Goal: Task Accomplishment & Management: Complete application form

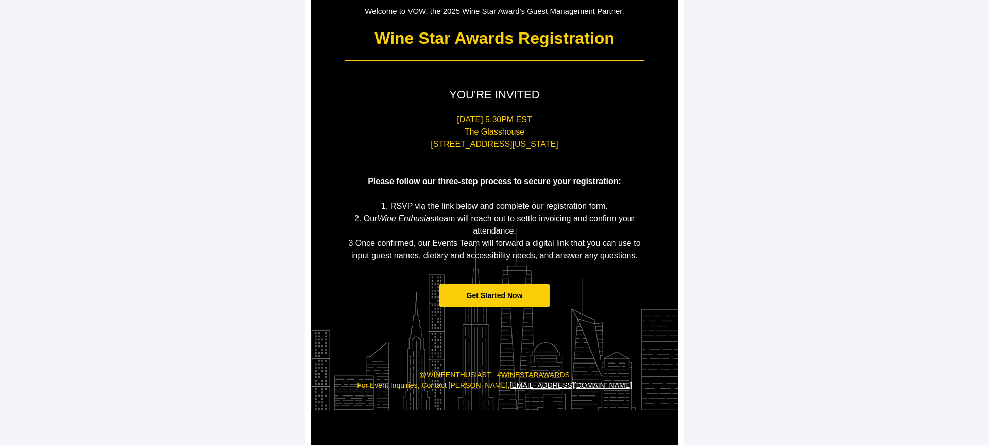
scroll to position [128, 0]
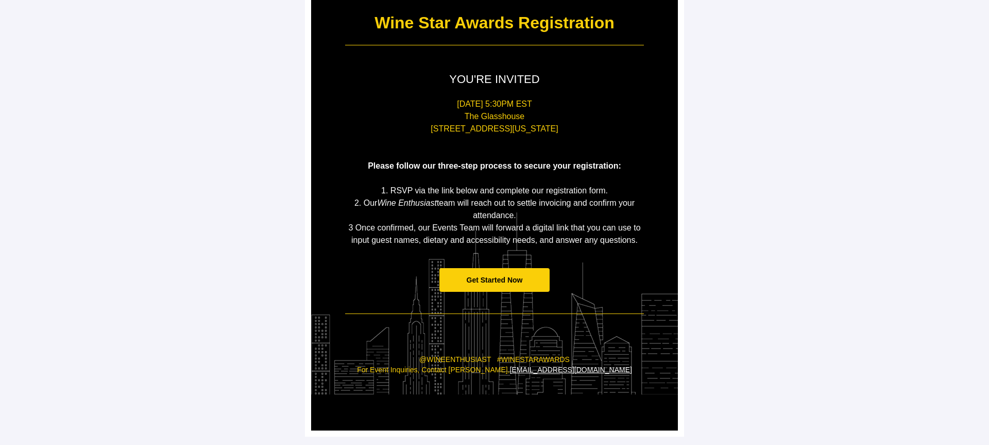
click at [490, 273] on span "Get Started Now" at bounding box center [495, 280] width 111 height 24
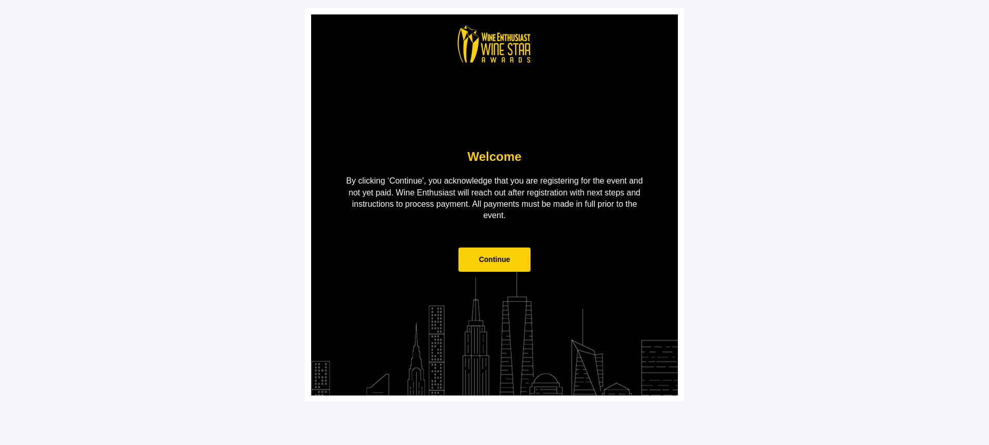
scroll to position [0, 0]
click at [489, 266] on span "Continue" at bounding box center [495, 259] width 73 height 24
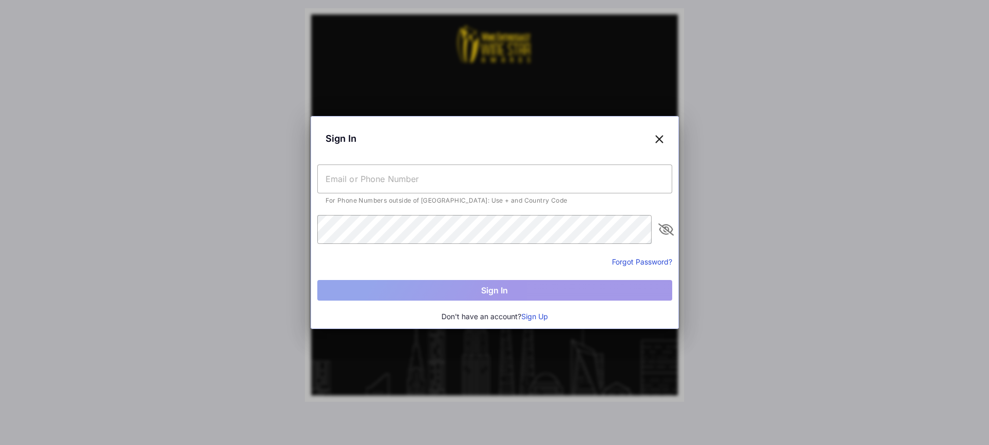
click at [429, 174] on input "text" at bounding box center [494, 178] width 355 height 29
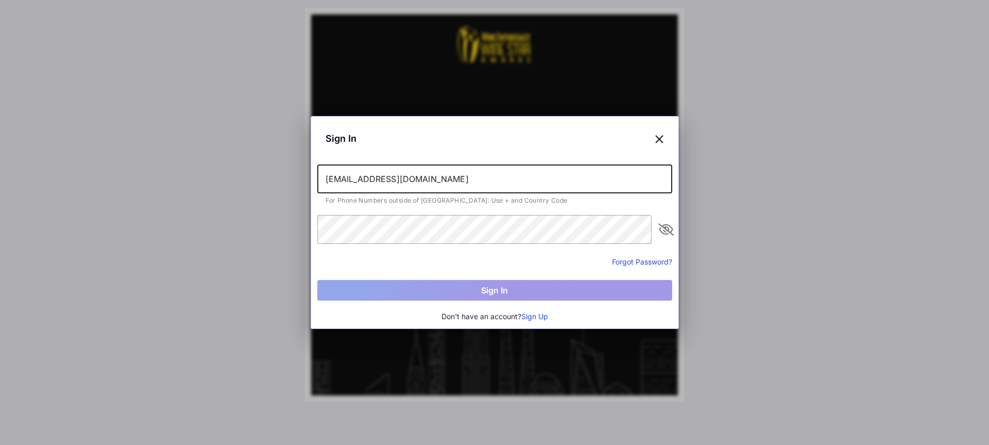
type input "[EMAIL_ADDRESS][DOMAIN_NAME]"
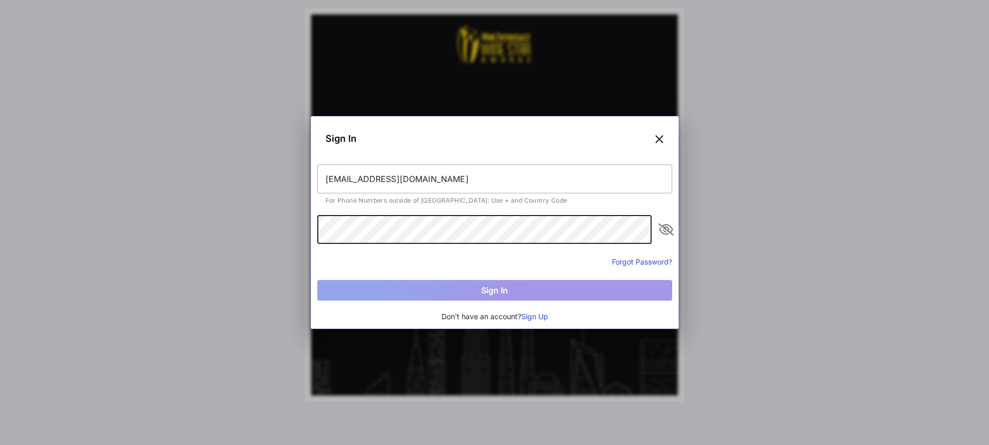
click at [661, 145] on icon at bounding box center [659, 138] width 9 height 15
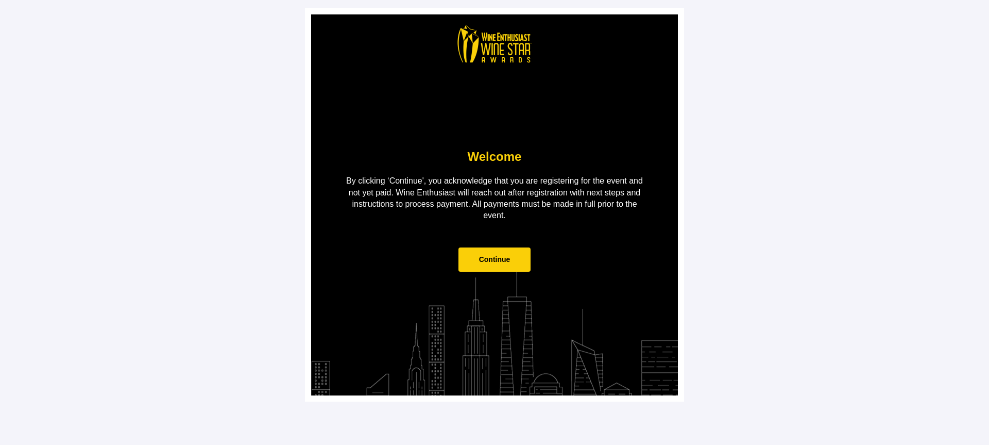
click at [494, 262] on span "Continue" at bounding box center [494, 259] width 31 height 8
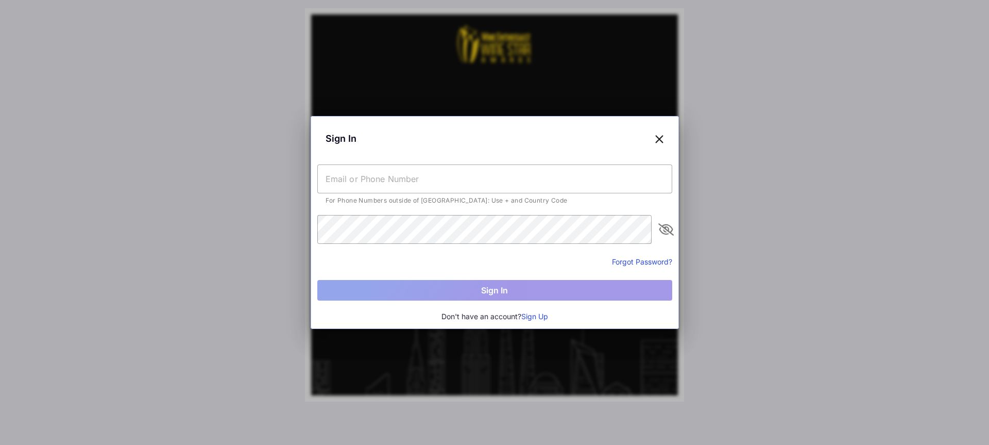
click at [404, 179] on input "text" at bounding box center [494, 178] width 355 height 29
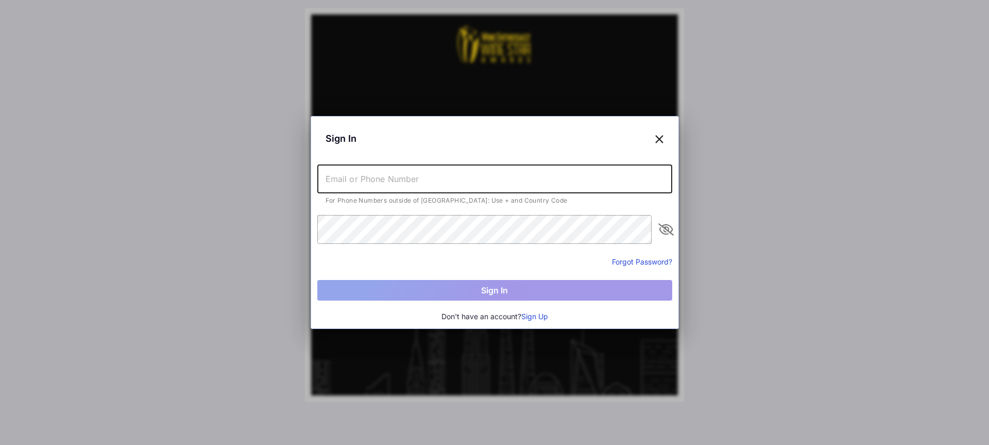
type input "[EMAIL_ADDRESS][DOMAIN_NAME]"
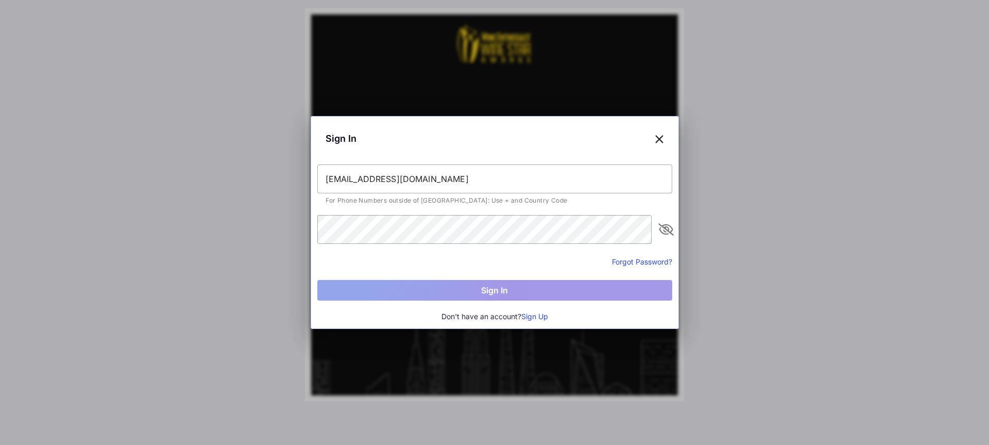
click at [666, 134] on div "Sign In" at bounding box center [494, 138] width 355 height 31
drag, startPoint x: 664, startPoint y: 137, endPoint x: 659, endPoint y: 138, distance: 5.3
click at [664, 137] on icon at bounding box center [659, 138] width 9 height 15
